Goal: Ask a question: Seek information or help from site administrators or community

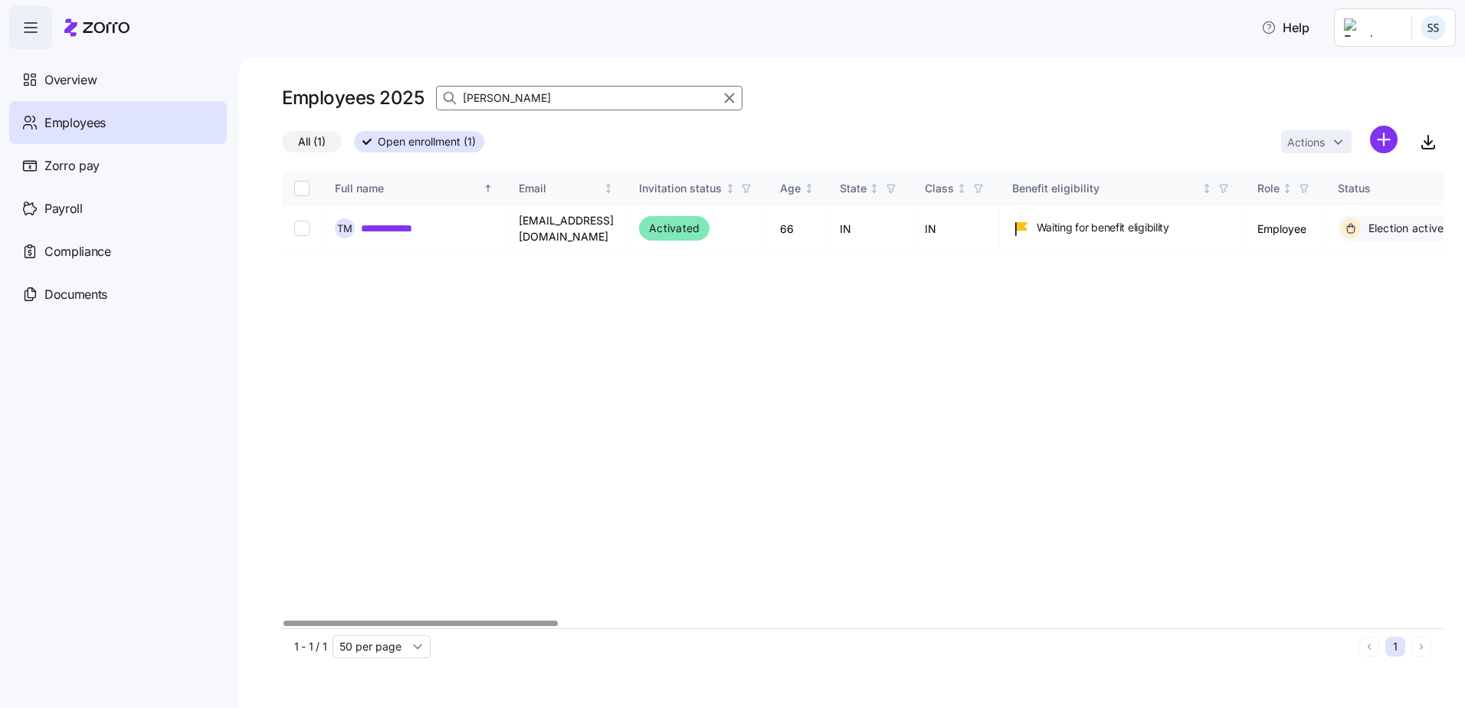
click at [284, 626] on div at bounding box center [421, 623] width 274 height 5
type input "[PERSON_NAME]"
click at [392, 221] on link "**********" at bounding box center [398, 228] width 75 height 15
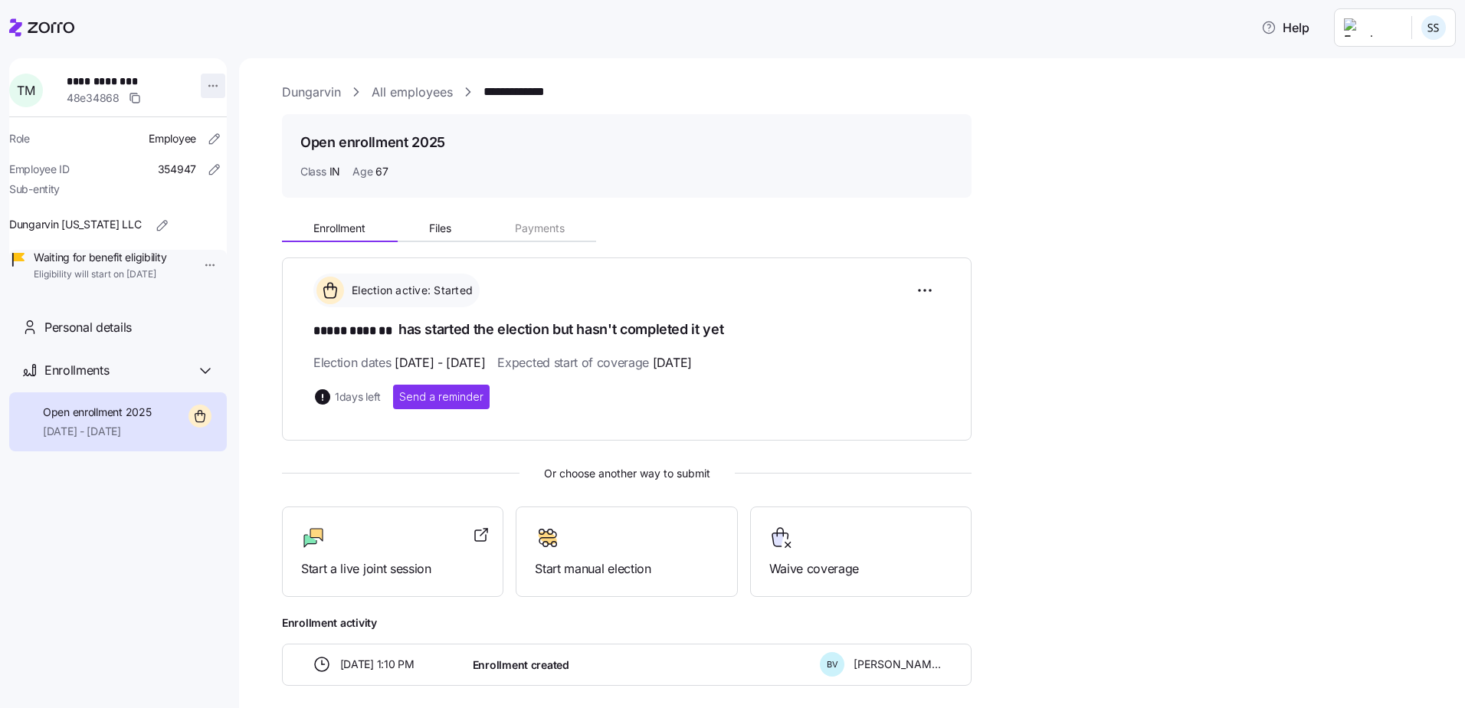
click at [205, 87] on html "**********" at bounding box center [732, 349] width 1465 height 699
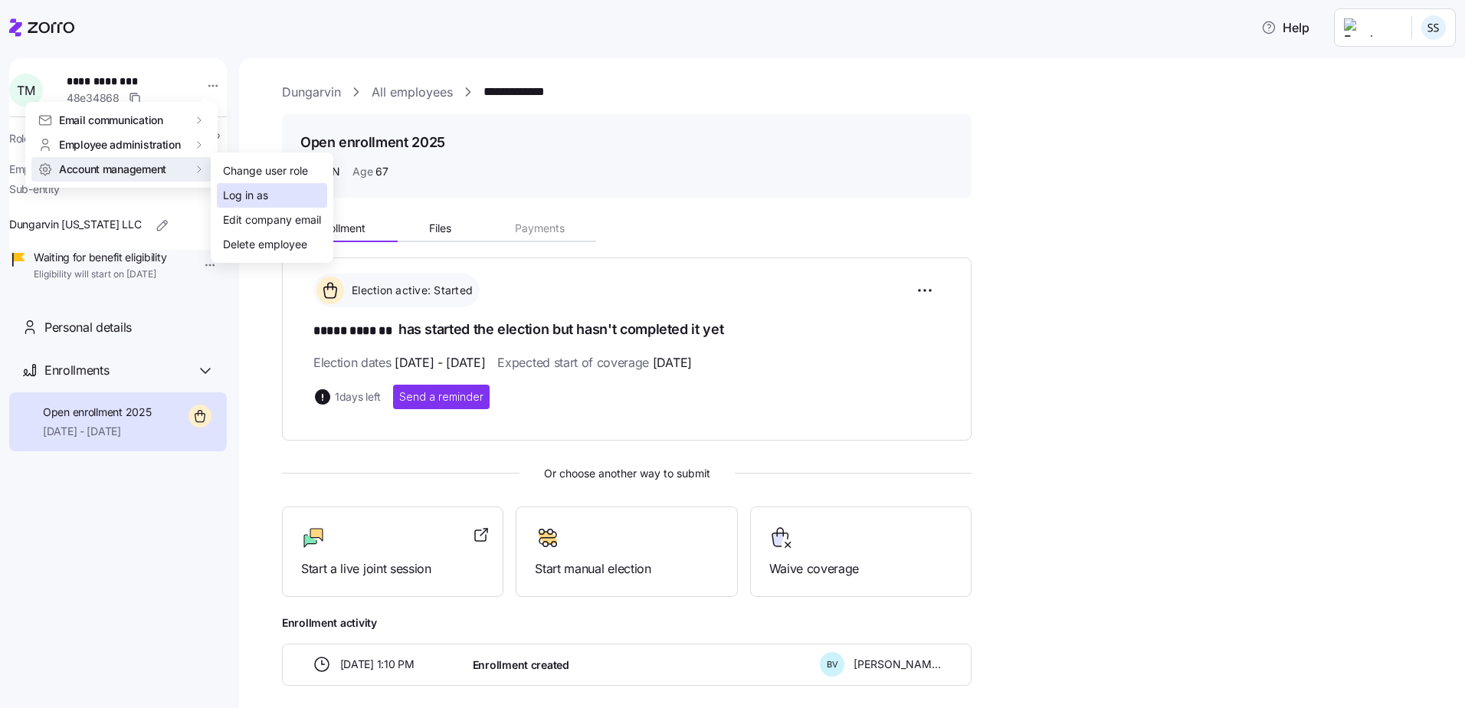
click at [261, 197] on div "Log in as" at bounding box center [245, 195] width 45 height 17
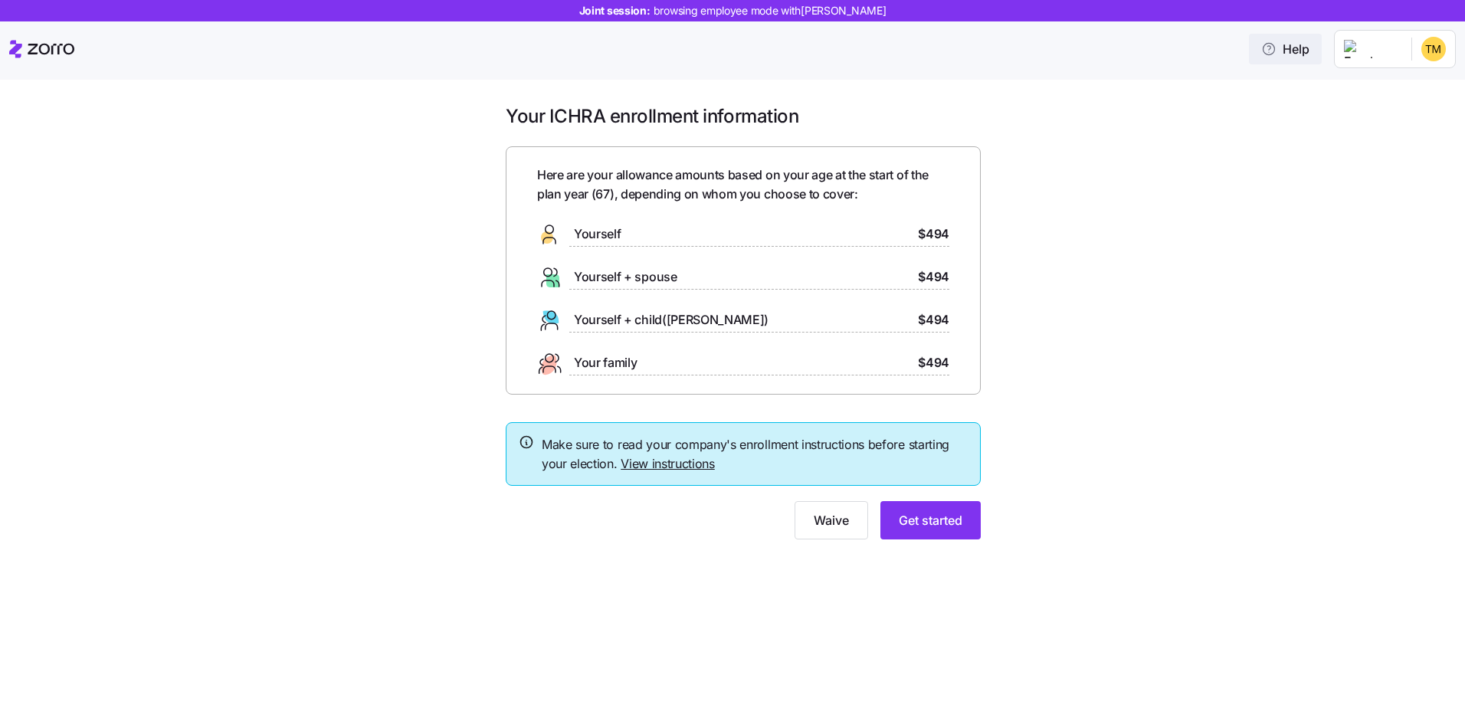
click at [1272, 54] on icon "button" at bounding box center [1269, 48] width 15 height 15
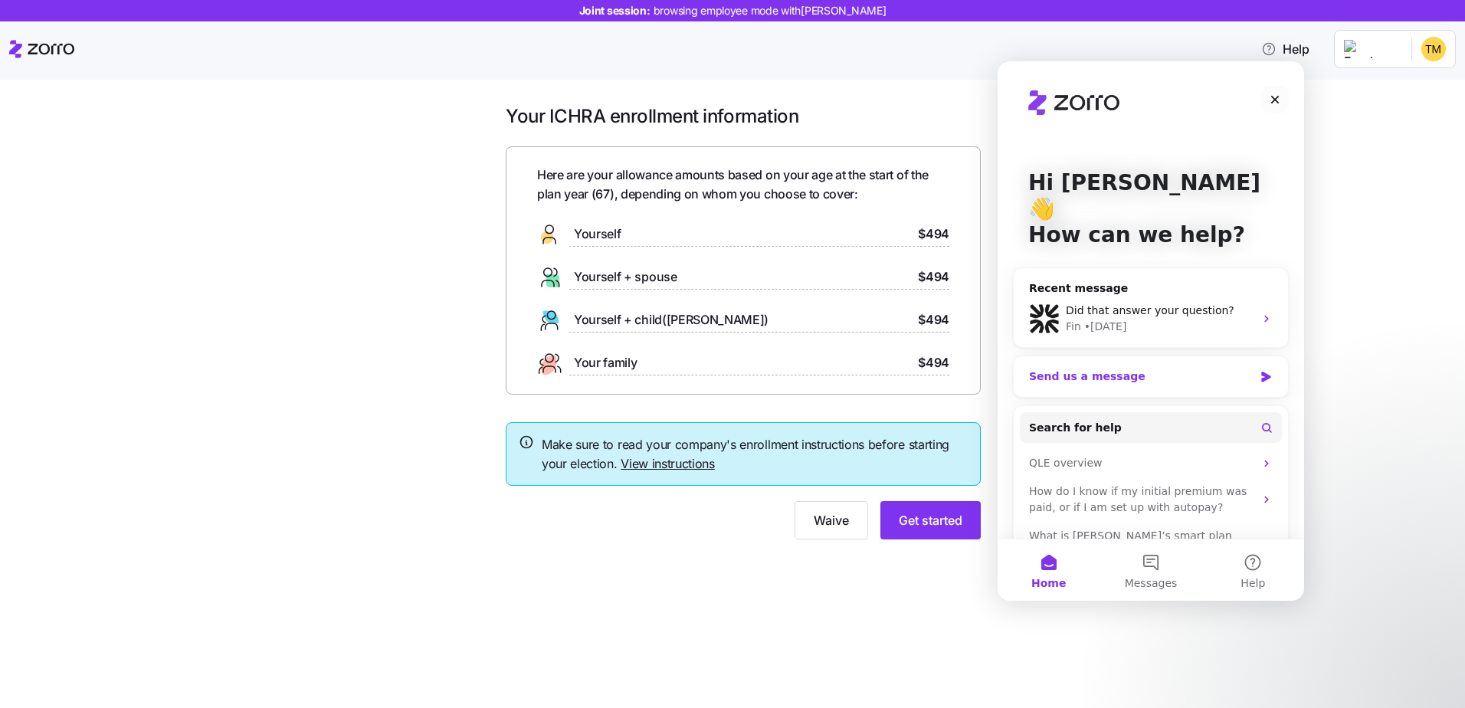
scroll to position [44, 0]
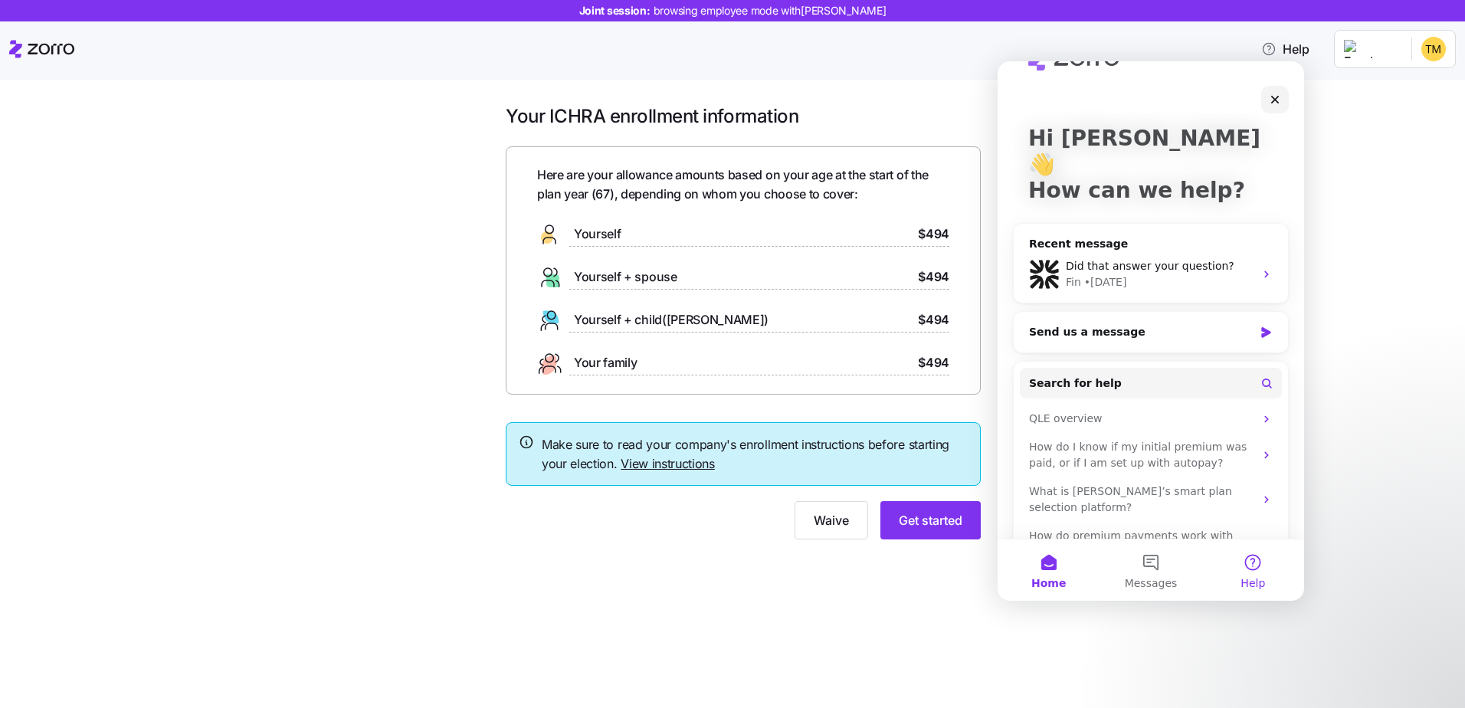
click at [1272, 563] on button "Help" at bounding box center [1254, 570] width 102 height 61
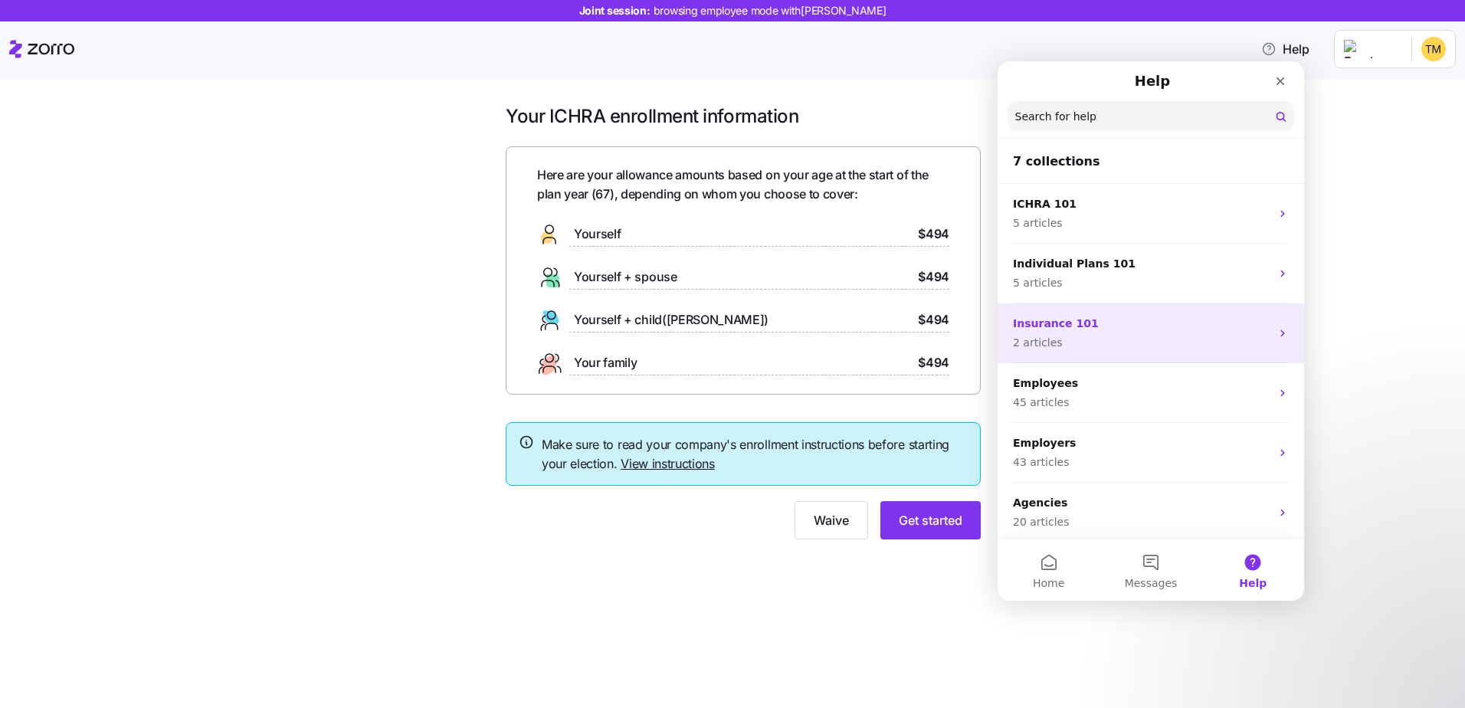
scroll to position [64, 0]
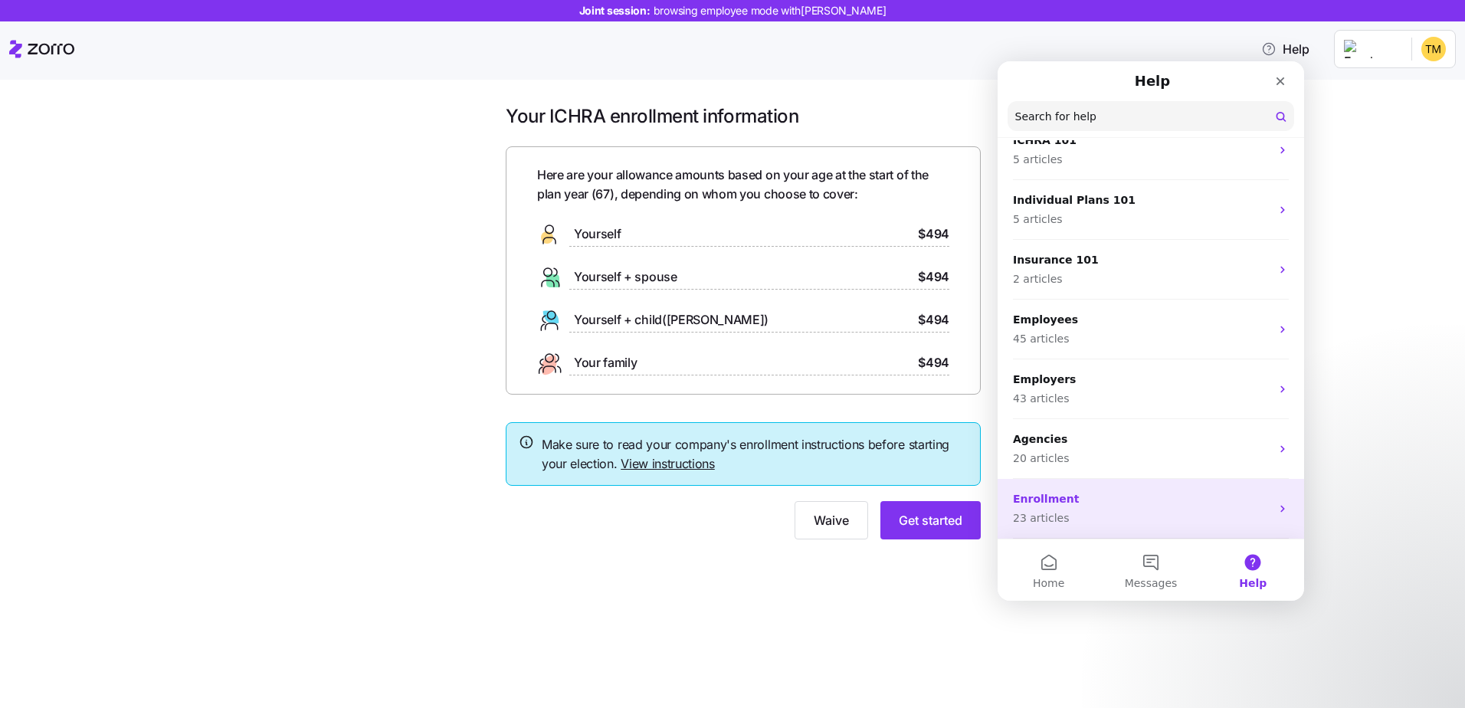
click at [1097, 508] on div "Enrollment 23 articles" at bounding box center [1142, 508] width 258 height 35
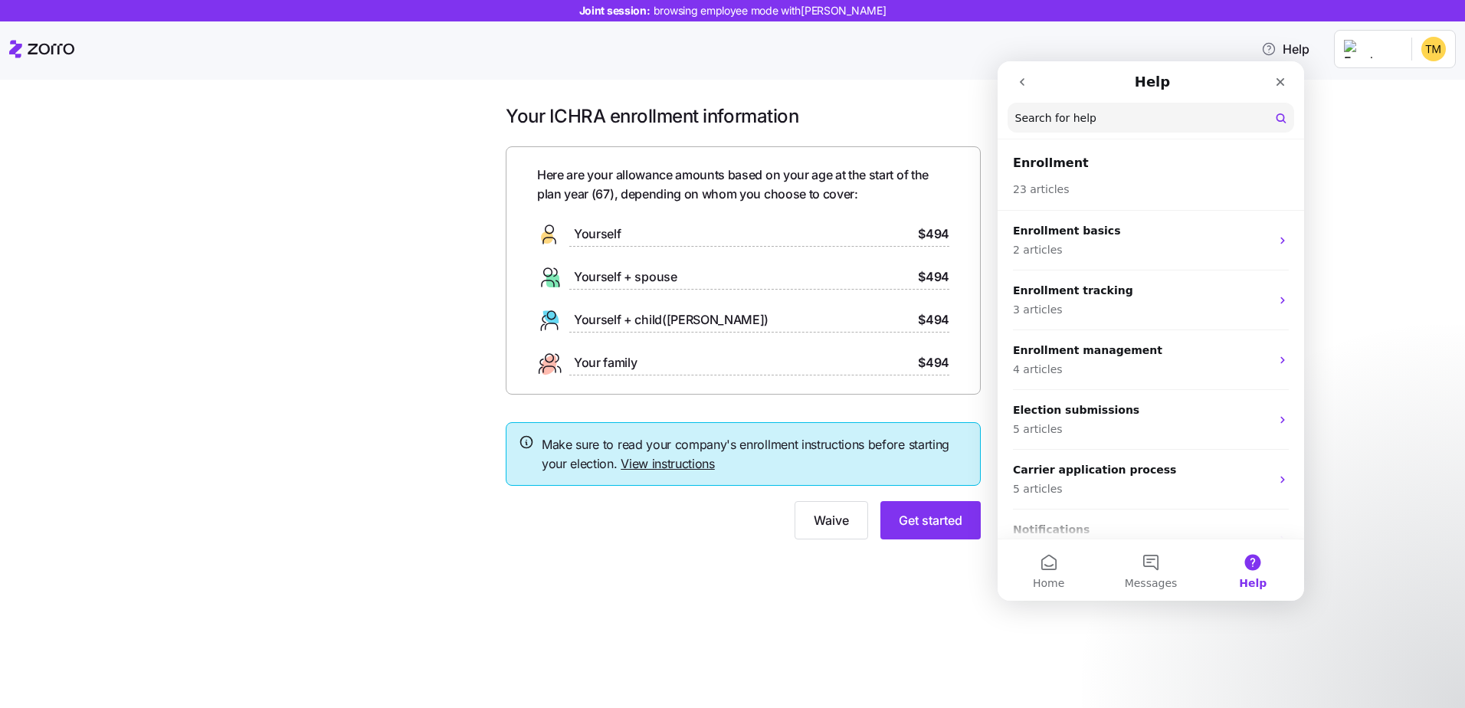
click at [1020, 78] on icon "go back" at bounding box center [1022, 82] width 12 height 12
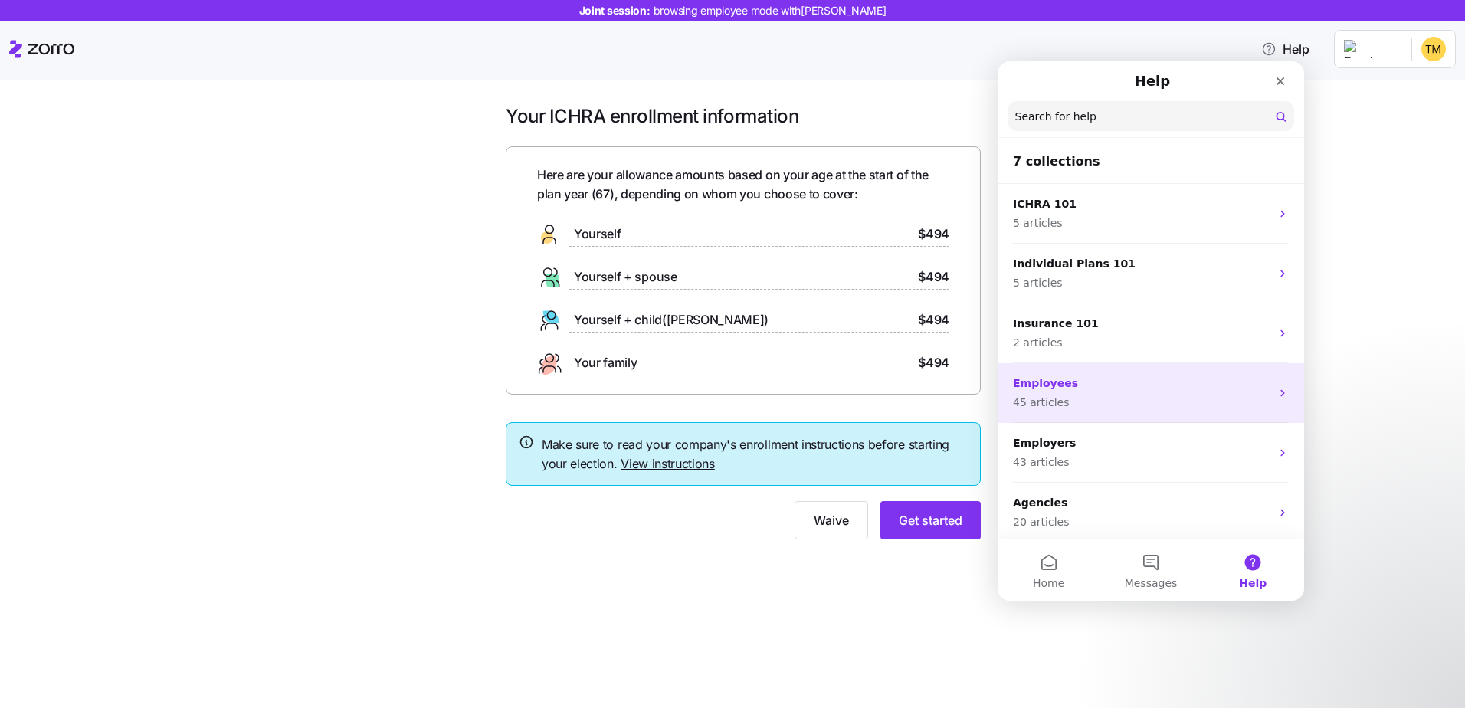
scroll to position [64, 0]
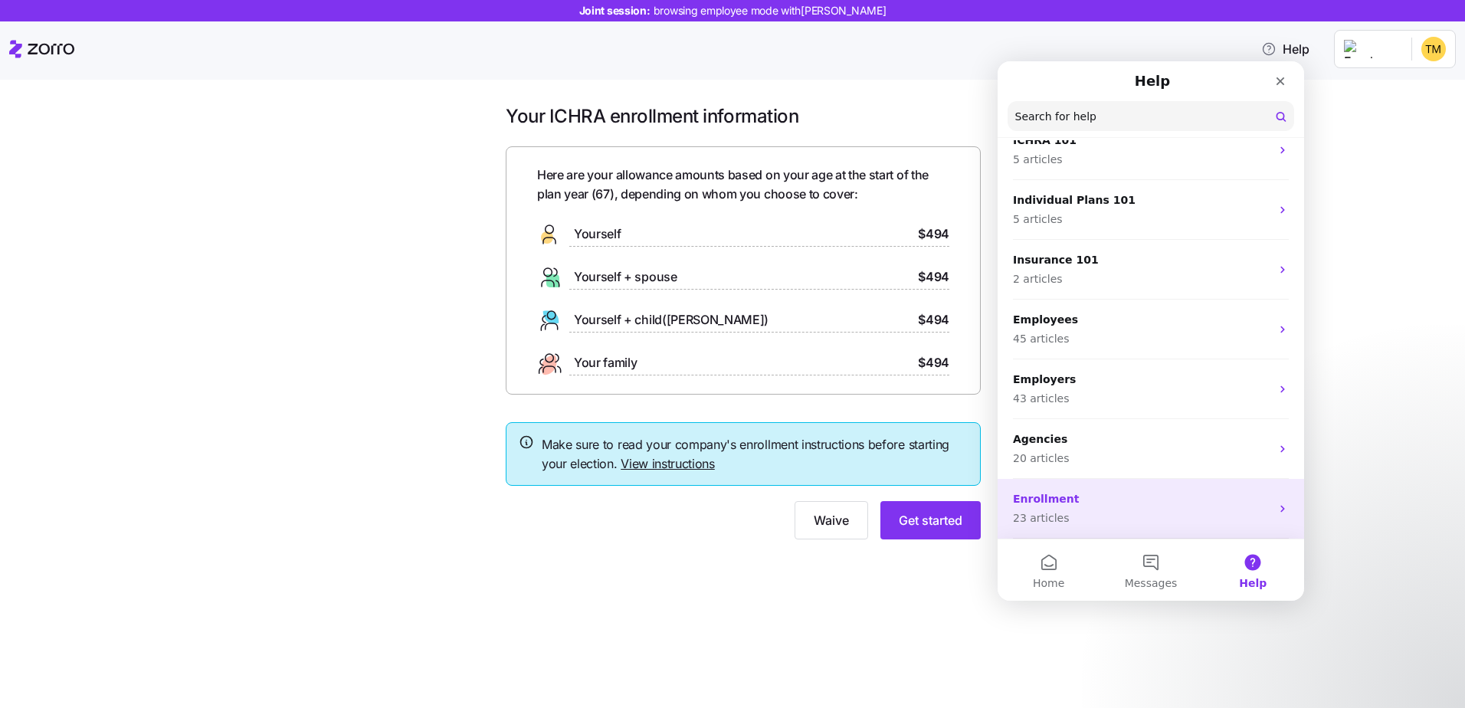
click at [1169, 527] on div "Enrollment 23 articles" at bounding box center [1151, 509] width 307 height 60
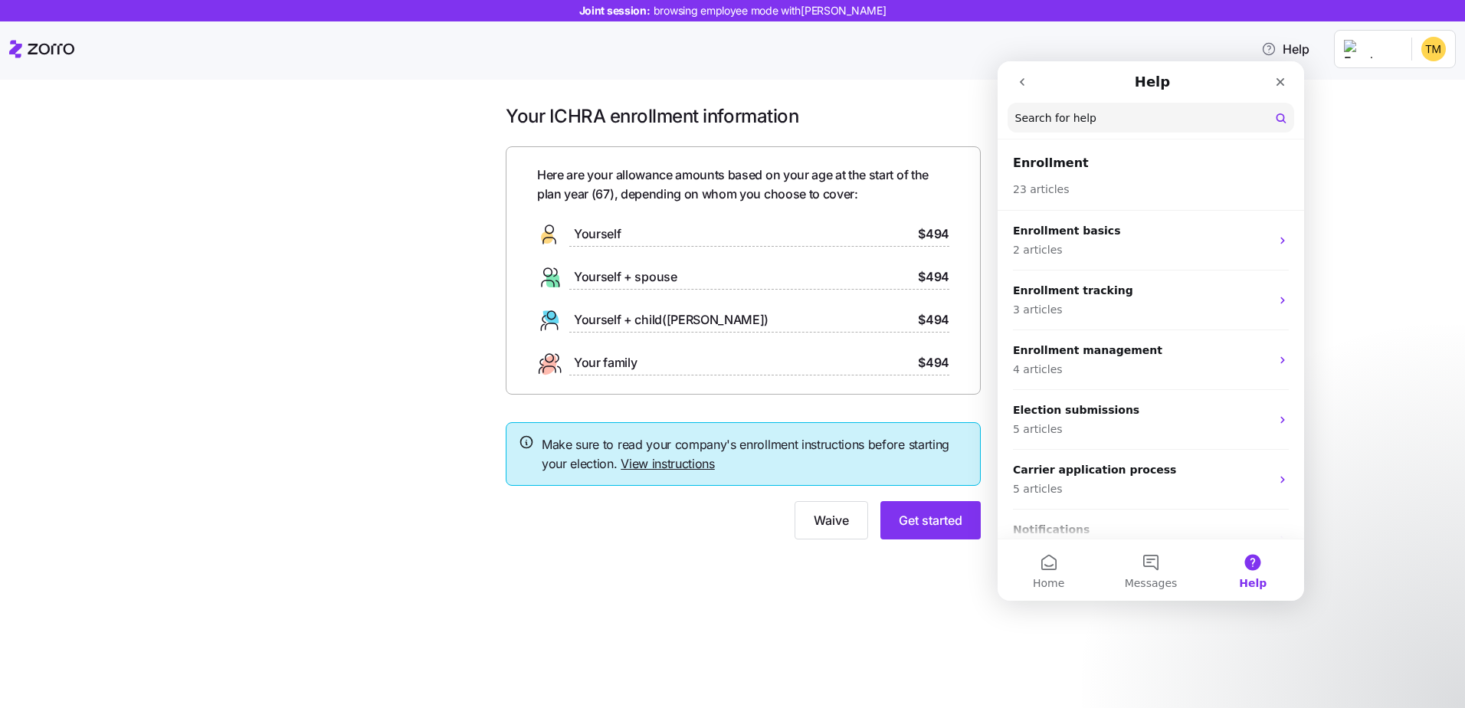
click at [1108, 112] on input "Search for help" at bounding box center [1151, 118] width 287 height 30
type input "medicare"
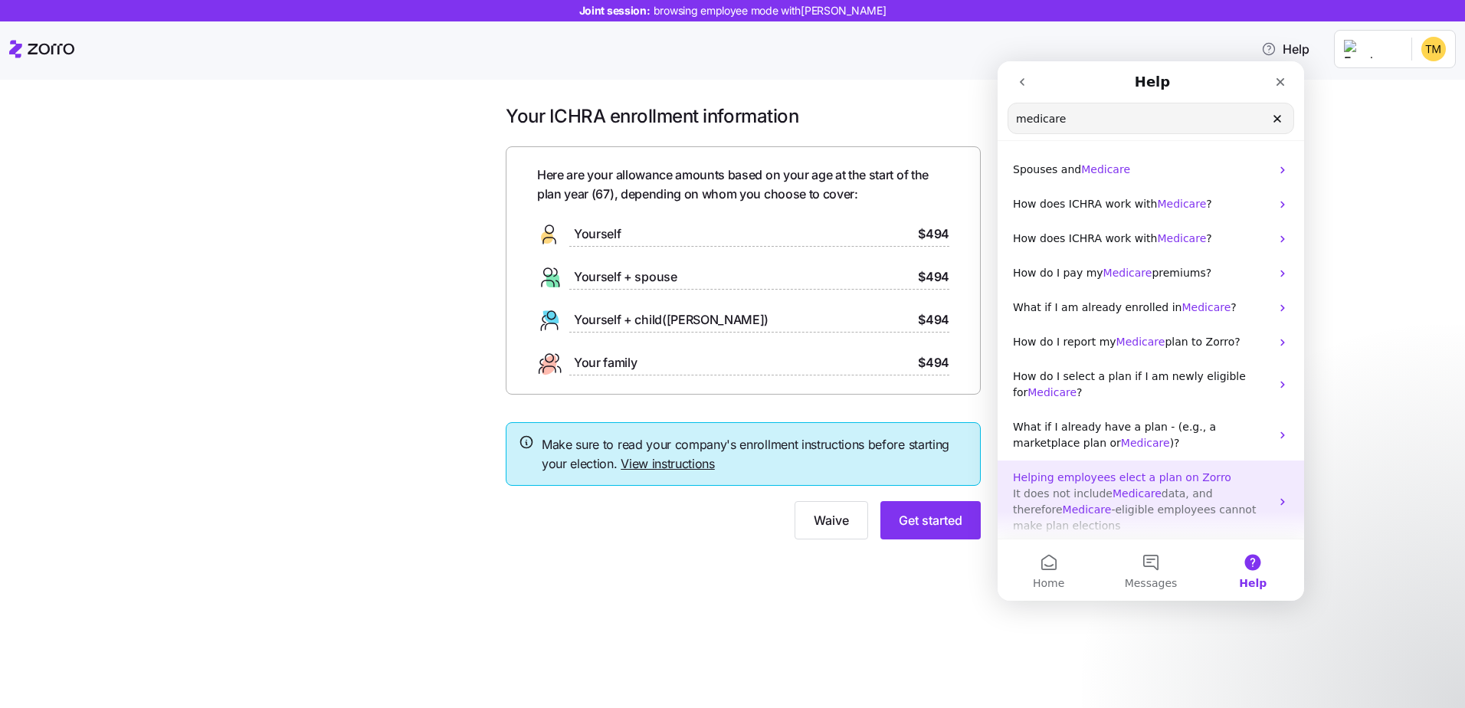
scroll to position [71, 0]
